Goal: Information Seeking & Learning: Learn about a topic

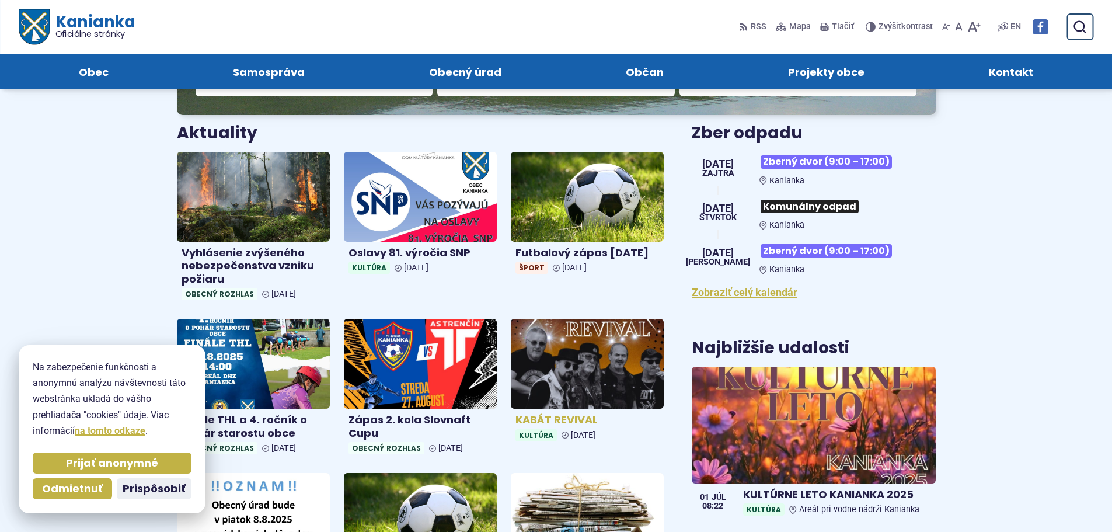
scroll to position [350, 0]
click at [584, 361] on img at bounding box center [587, 364] width 176 height 103
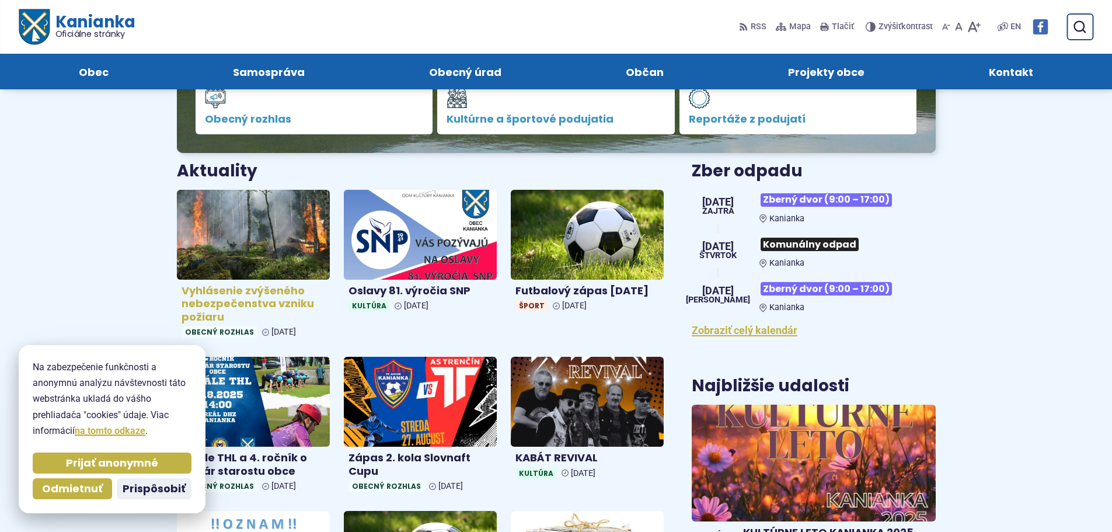
scroll to position [292, 0]
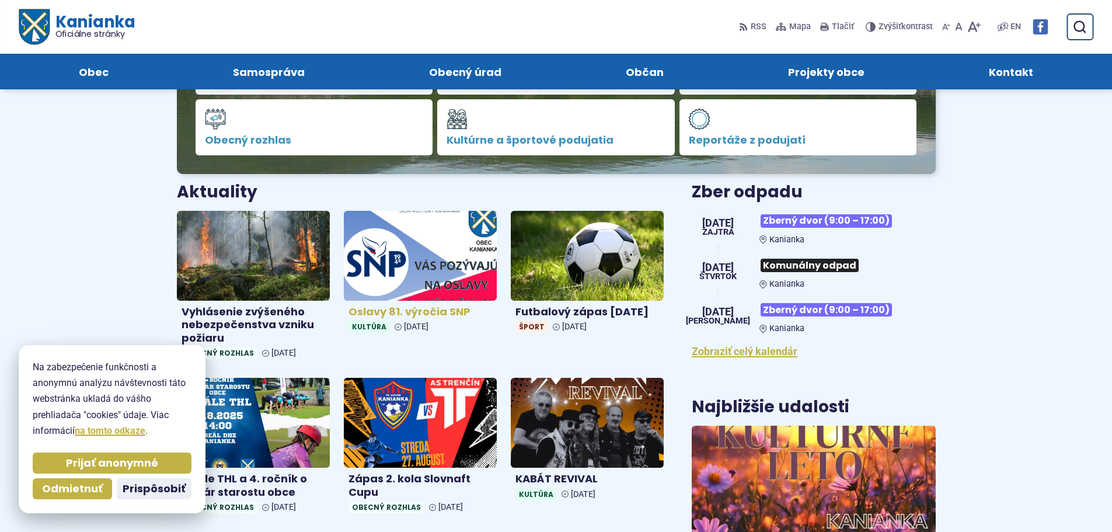
click at [410, 312] on h4 "Oslavy 81. výročia SNP" at bounding box center [421, 311] width 144 height 13
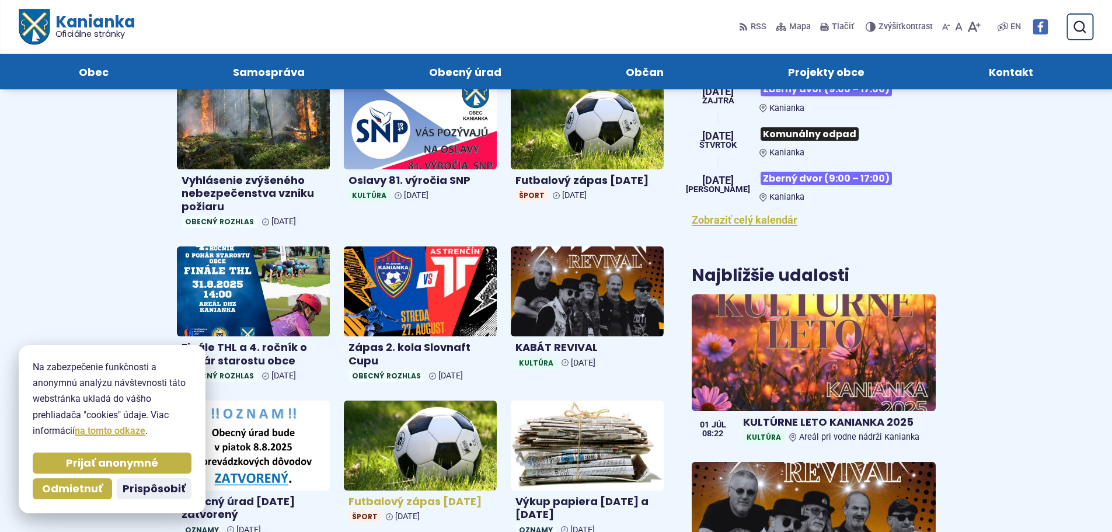
scroll to position [350, 0]
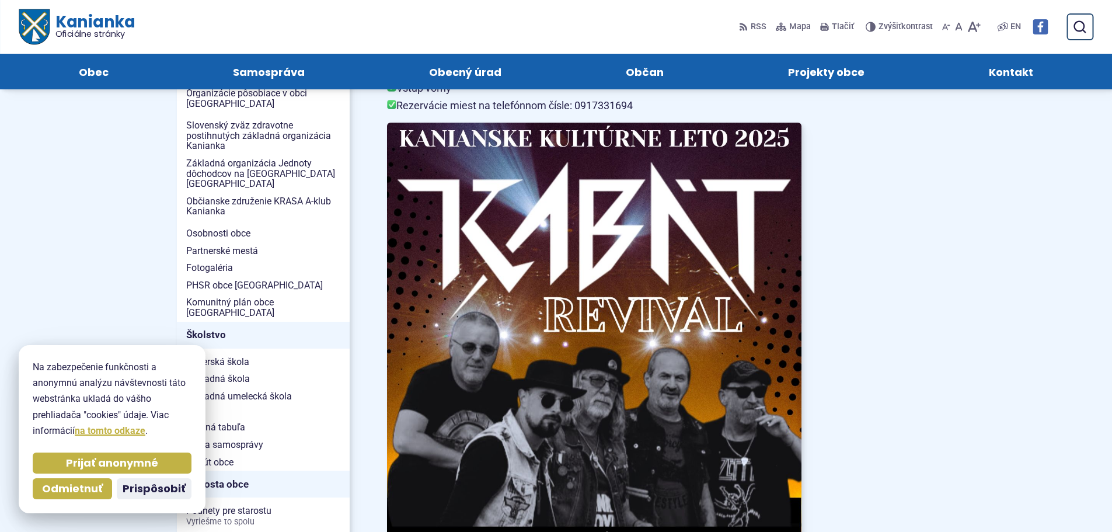
scroll to position [350, 0]
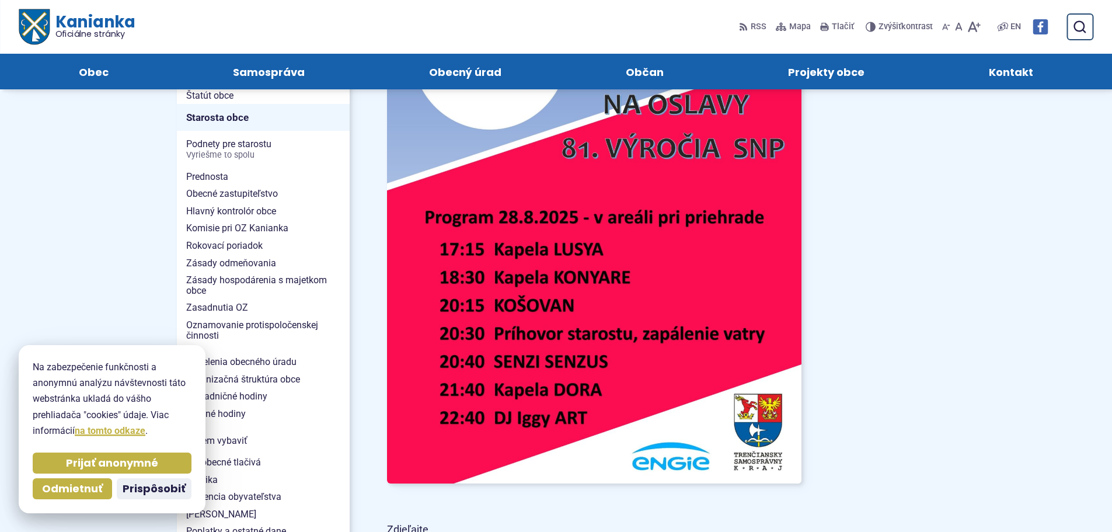
scroll to position [701, 0]
